Goal: Check status: Check status

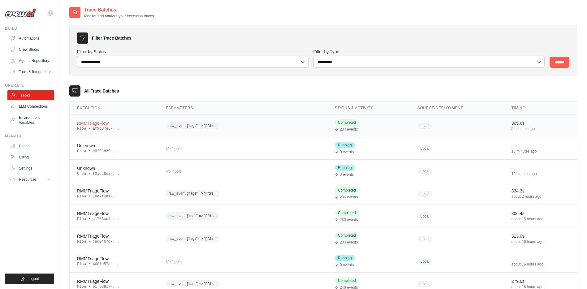
click at [97, 124] on div "RMMTriageFlow" at bounding box center [114, 123] width 74 height 6
click at [96, 122] on div "RMMTriageFlow" at bounding box center [114, 123] width 74 height 6
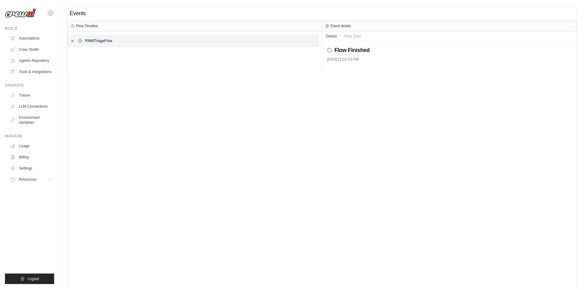
click at [70, 41] on div "▶ RMMTriageFlow" at bounding box center [193, 40] width 251 height 11
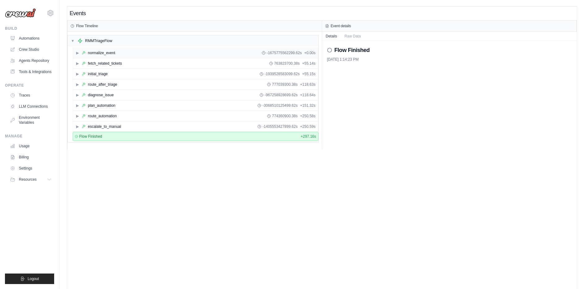
click at [77, 53] on span "▶" at bounding box center [77, 52] width 4 height 5
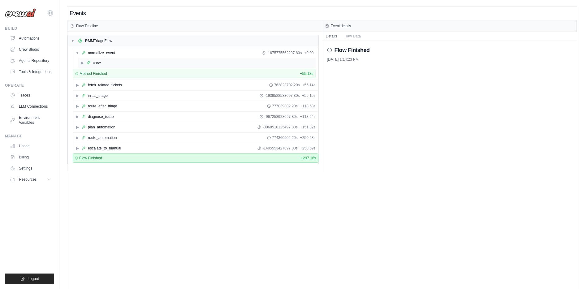
click at [81, 65] on div "▶ crew" at bounding box center [197, 63] width 238 height 10
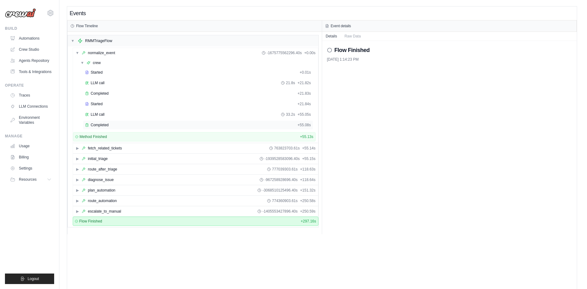
click at [102, 123] on span "Completed" at bounding box center [100, 124] width 18 height 5
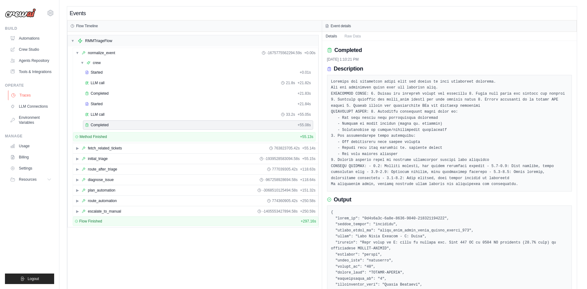
click at [22, 94] on link "Traces" at bounding box center [31, 95] width 47 height 10
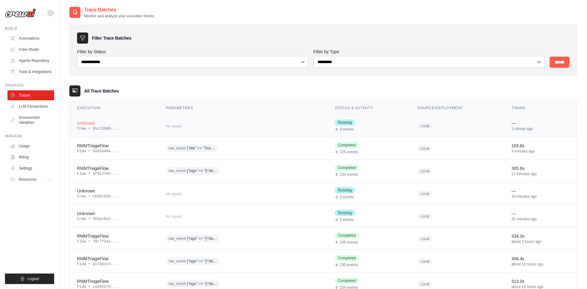
click at [268, 118] on td "No inputs" at bounding box center [242, 125] width 169 height 23
click at [150, 152] on div "Flow • 5a93ad4a-..." at bounding box center [114, 151] width 74 height 5
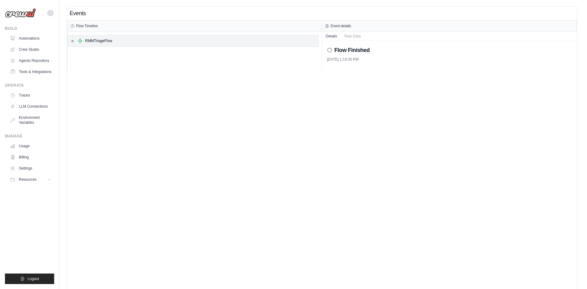
drag, startPoint x: 72, startPoint y: 42, endPoint x: 65, endPoint y: 66, distance: 24.9
click at [72, 42] on span "▶" at bounding box center [73, 40] width 4 height 5
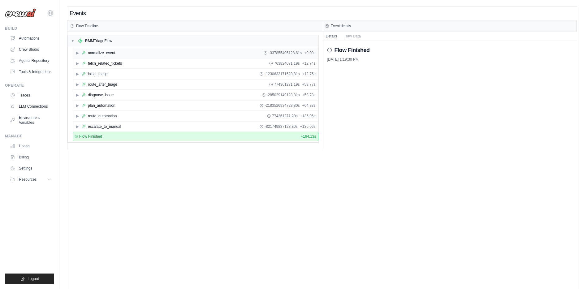
click at [77, 54] on span "▶" at bounding box center [77, 52] width 4 height 5
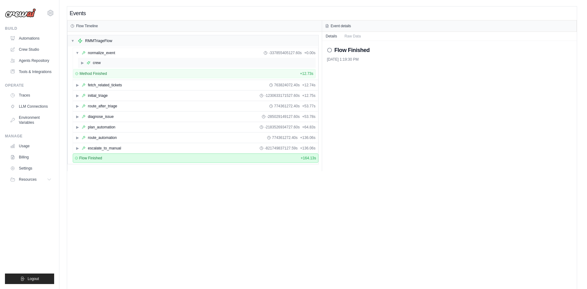
click at [94, 65] on div "crew" at bounding box center [97, 62] width 8 height 5
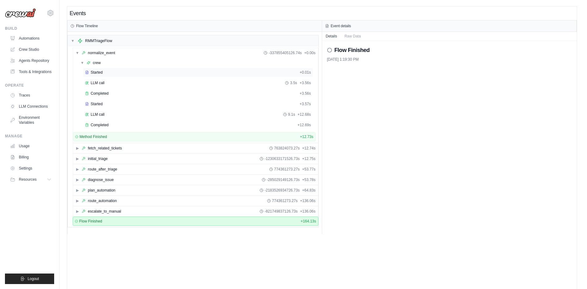
click at [91, 73] on span "Started" at bounding box center [97, 72] width 12 height 5
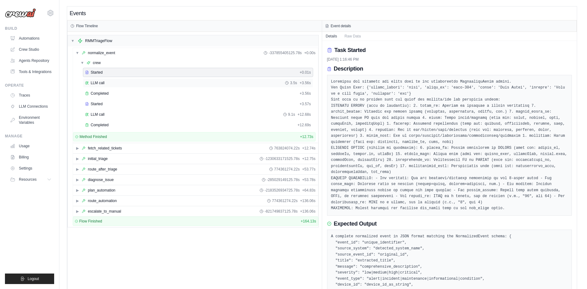
click at [92, 82] on span "LLM call" at bounding box center [98, 82] width 14 height 5
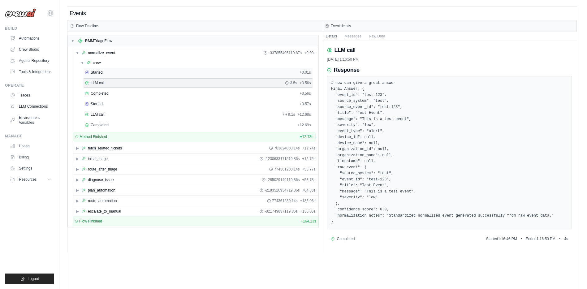
click at [97, 74] on span "Started" at bounding box center [97, 72] width 12 height 5
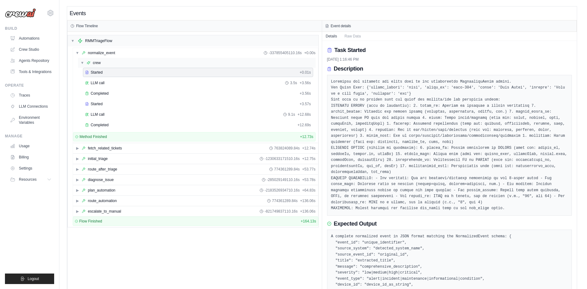
click at [91, 65] on div "crew" at bounding box center [94, 62] width 14 height 5
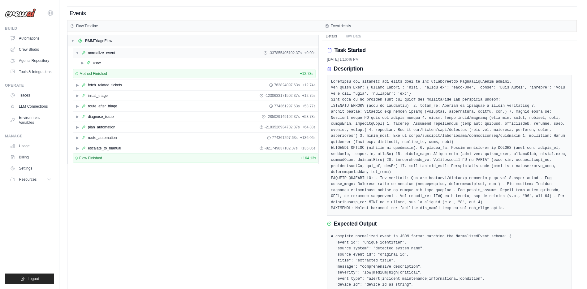
click at [89, 52] on div "normalize_event" at bounding box center [101, 52] width 27 height 5
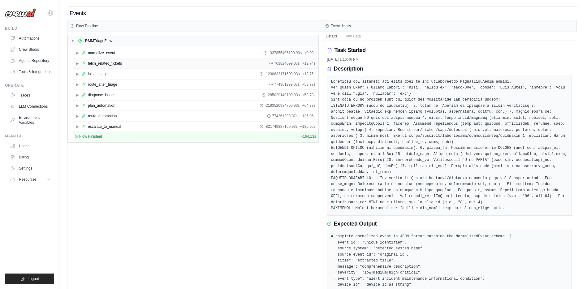
click at [76, 65] on span "▶" at bounding box center [77, 63] width 4 height 5
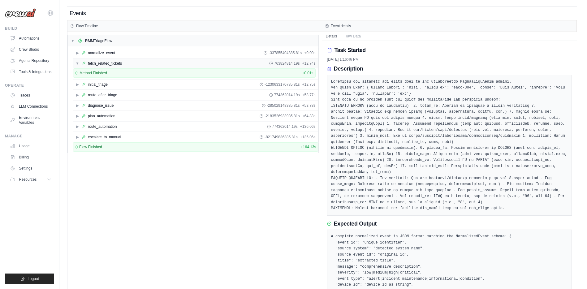
click at [94, 63] on div "fetch_related_tickets" at bounding box center [105, 63] width 34 height 5
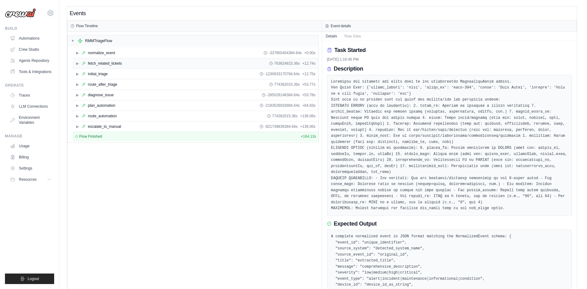
click at [98, 66] on div "▶ fetch_related_tickets 763824815.36s + 12.74s" at bounding box center [195, 63] width 245 height 10
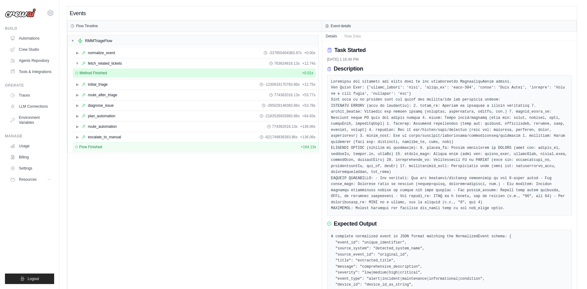
click at [101, 75] on span "Method Finished" at bounding box center [93, 73] width 28 height 5
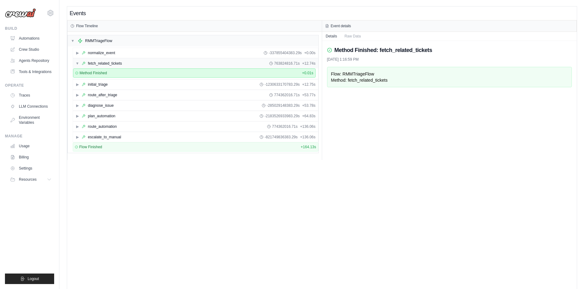
click at [77, 66] on span "▼" at bounding box center [77, 63] width 4 height 5
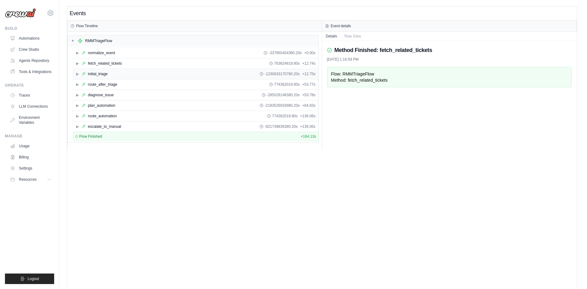
click at [79, 74] on div "▶ initial_triage" at bounding box center [91, 73] width 32 height 5
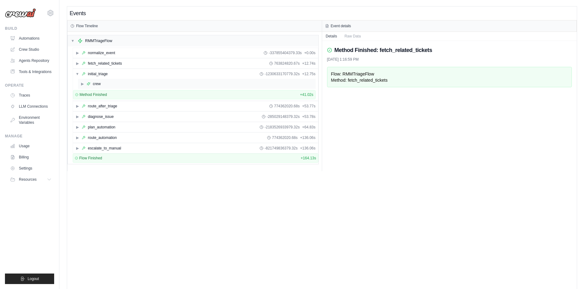
click at [82, 84] on span "▶" at bounding box center [82, 83] width 4 height 5
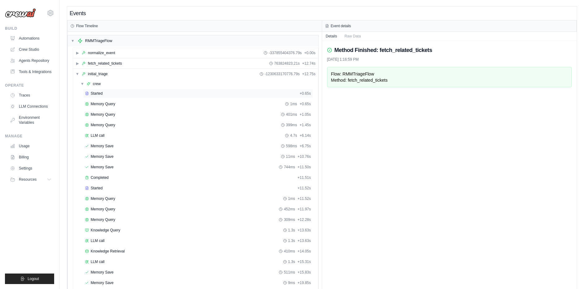
click at [93, 93] on span "Started" at bounding box center [97, 93] width 12 height 5
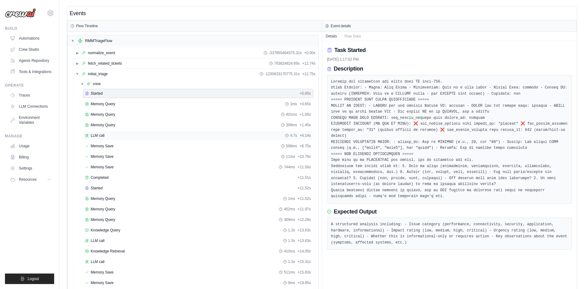
click at [100, 137] on span "LLM call" at bounding box center [98, 135] width 14 height 5
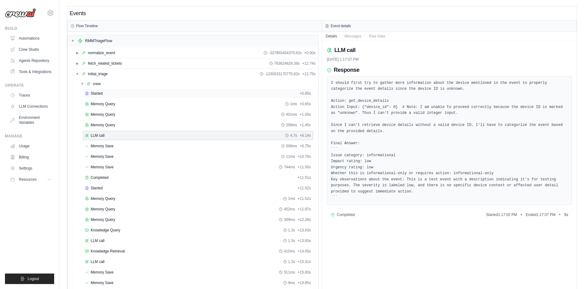
click at [101, 95] on span "Started" at bounding box center [97, 93] width 12 height 5
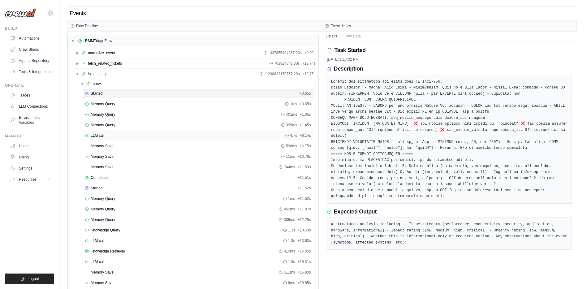
click at [101, 136] on span "LLM call" at bounding box center [98, 135] width 14 height 5
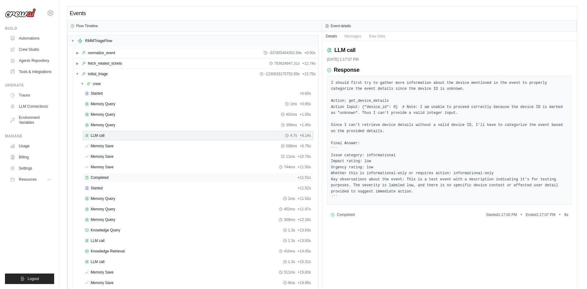
click at [101, 179] on span "Completed" at bounding box center [100, 177] width 18 height 5
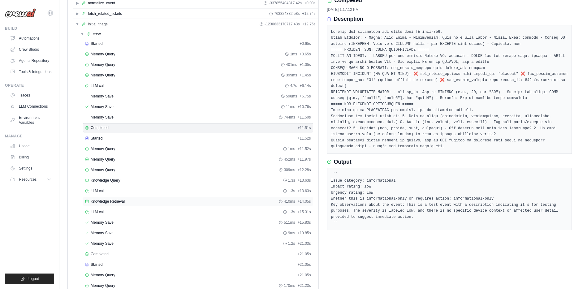
scroll to position [37, 0]
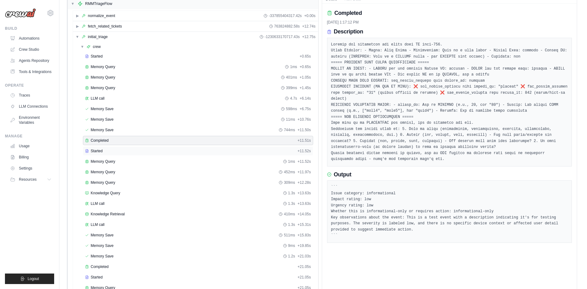
click at [95, 151] on span "Started" at bounding box center [97, 150] width 12 height 5
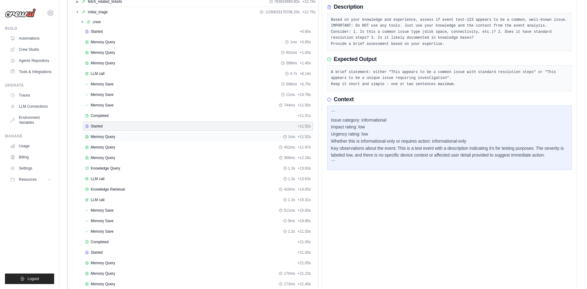
scroll to position [74, 0]
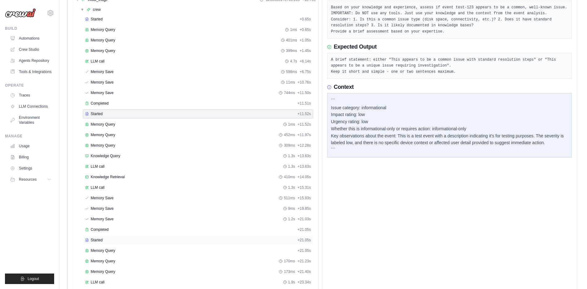
click at [97, 242] on span "Started" at bounding box center [97, 240] width 12 height 5
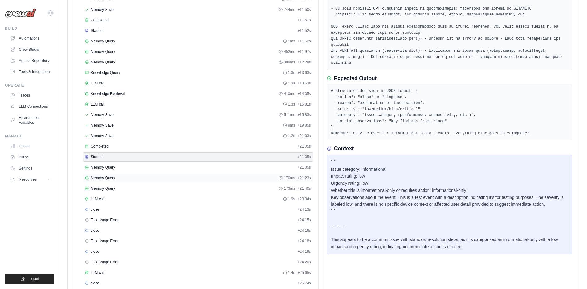
scroll to position [223, 0]
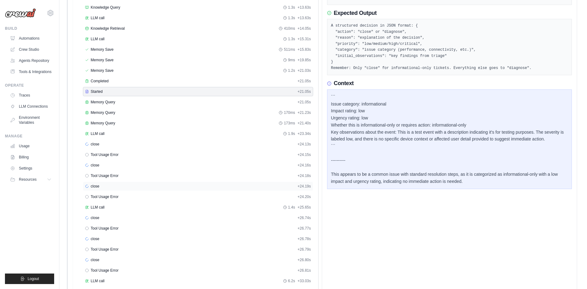
click at [93, 188] on span "close" at bounding box center [95, 186] width 9 height 5
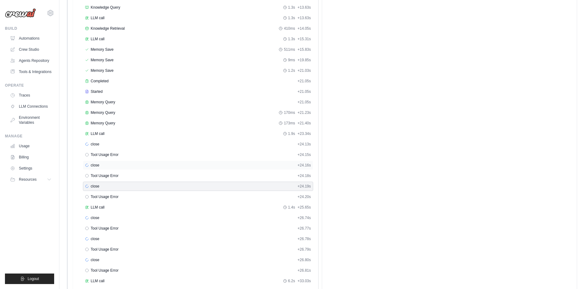
click at [91, 166] on div "close" at bounding box center [92, 165] width 14 height 5
click at [93, 141] on div "close + 24.13s" at bounding box center [198, 144] width 230 height 9
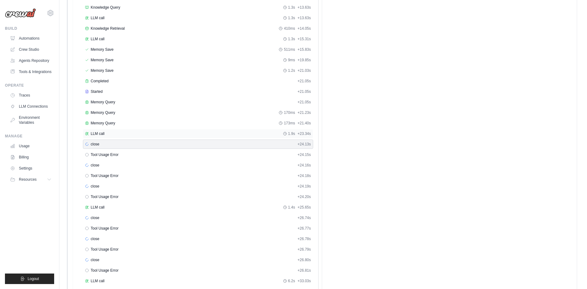
click at [87, 133] on icon at bounding box center [87, 134] width 4 height 4
click at [96, 90] on span "Started" at bounding box center [97, 91] width 12 height 5
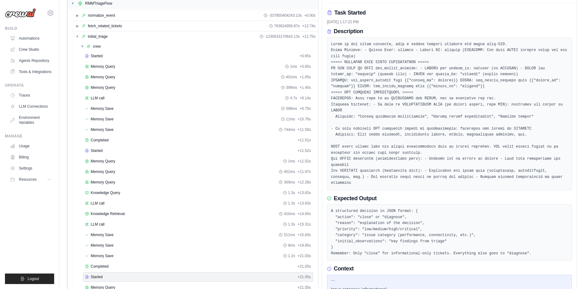
scroll to position [37, 0]
click at [28, 95] on link "Traces" at bounding box center [31, 95] width 47 height 10
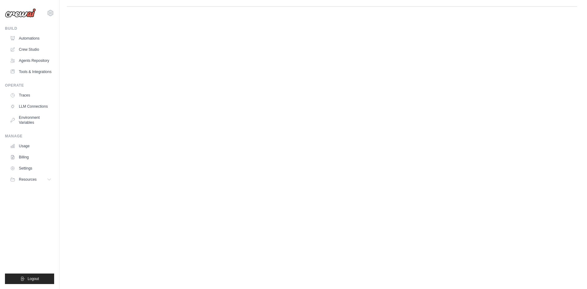
scroll to position [0, 0]
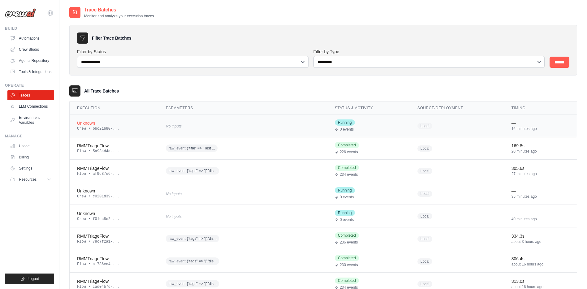
click at [225, 126] on div "No inputs" at bounding box center [225, 126] width 119 height 8
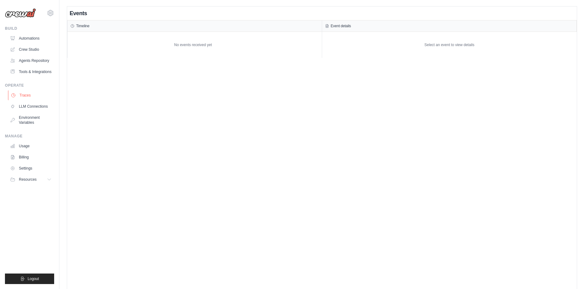
click at [24, 96] on link "Traces" at bounding box center [31, 95] width 47 height 10
